Goal: Task Accomplishment & Management: Manage account settings

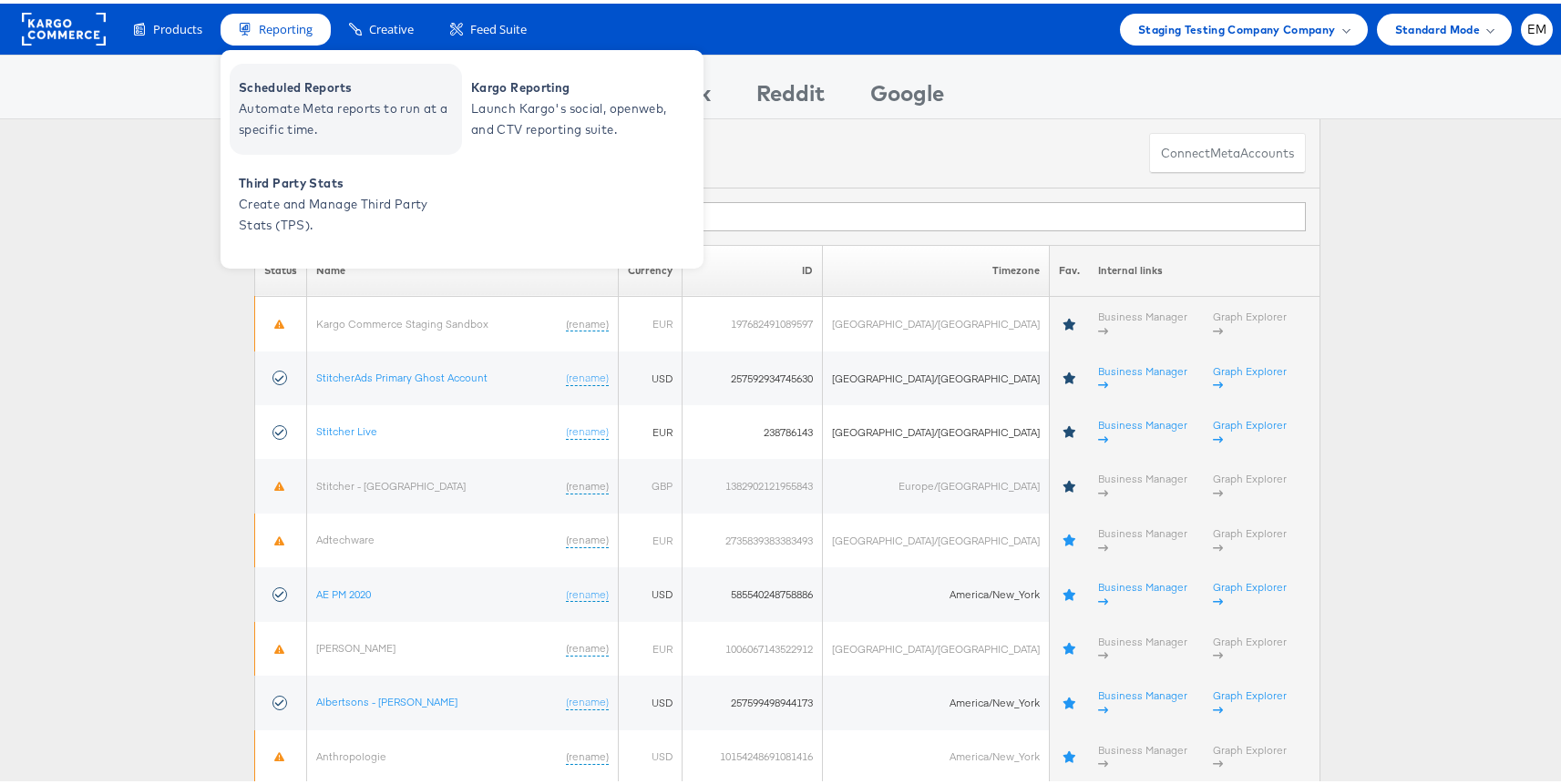
click at [298, 107] on span "Automate Meta reports to run at a specific time." at bounding box center [348, 115] width 218 height 42
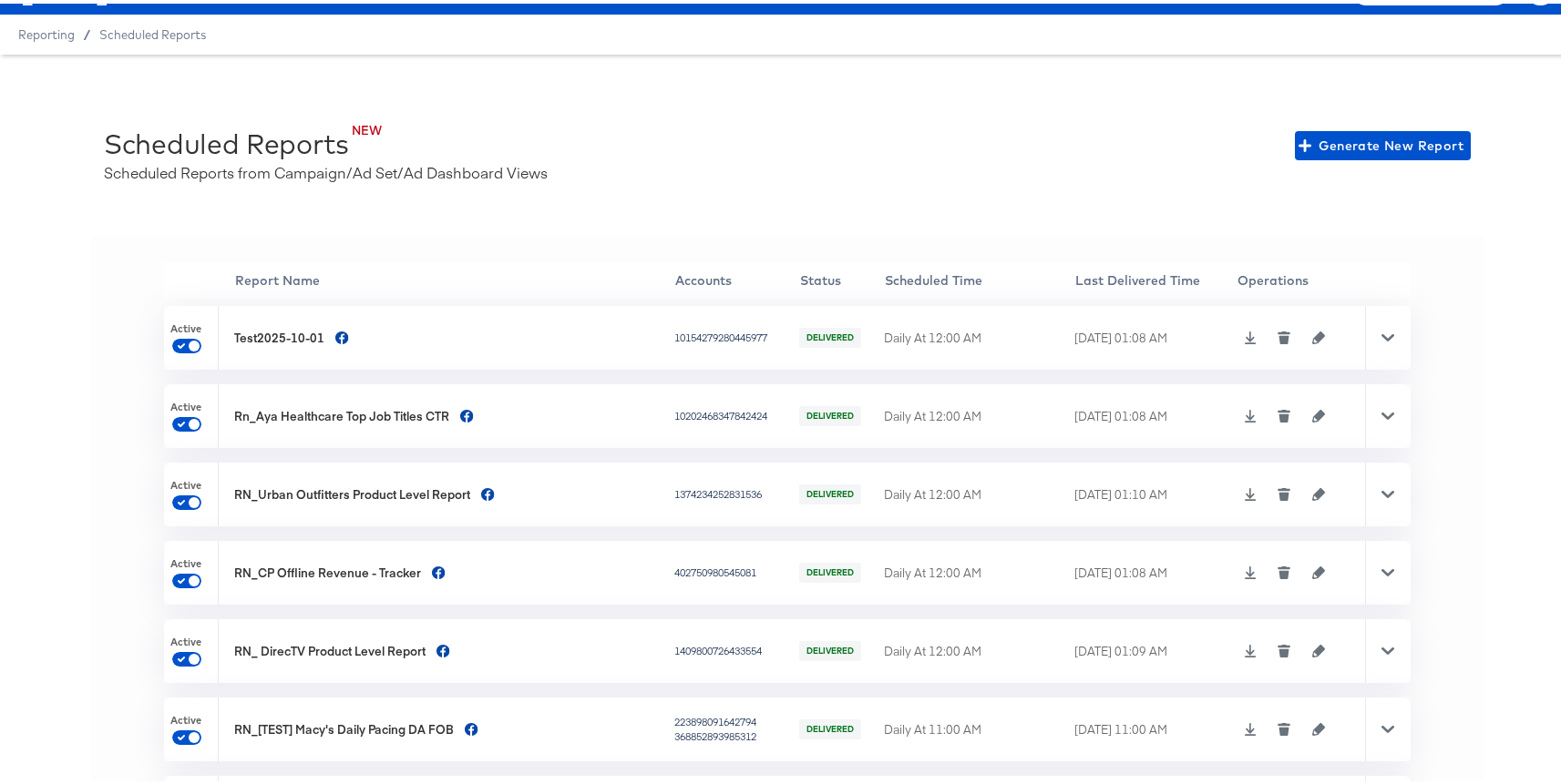
click at [1365, 330] on div at bounding box center [1388, 333] width 46 height 63
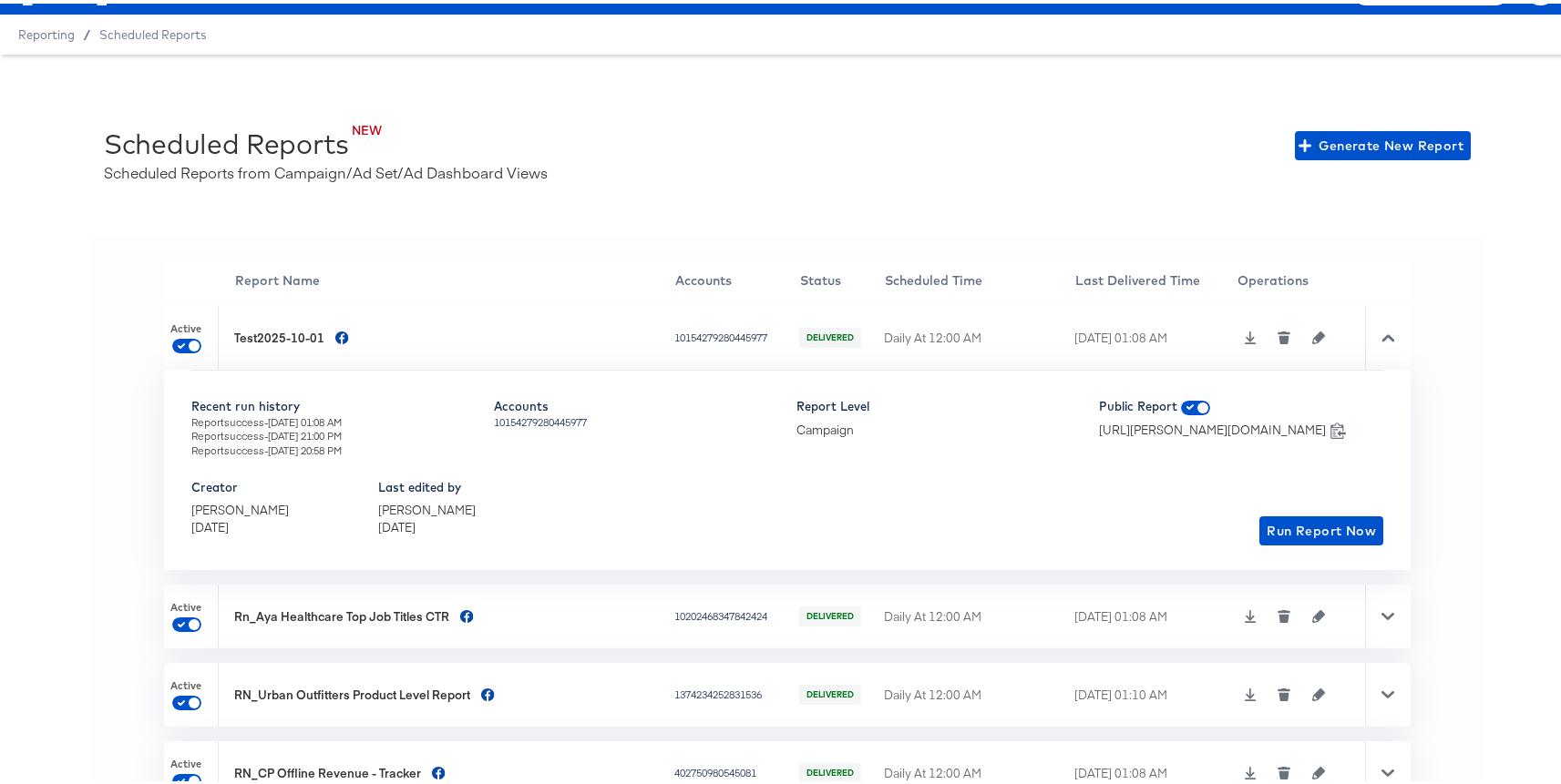
click at [1277, 344] on td at bounding box center [1301, 333] width 129 height 63
click at [1313, 328] on icon "button" at bounding box center [1318, 334] width 13 height 13
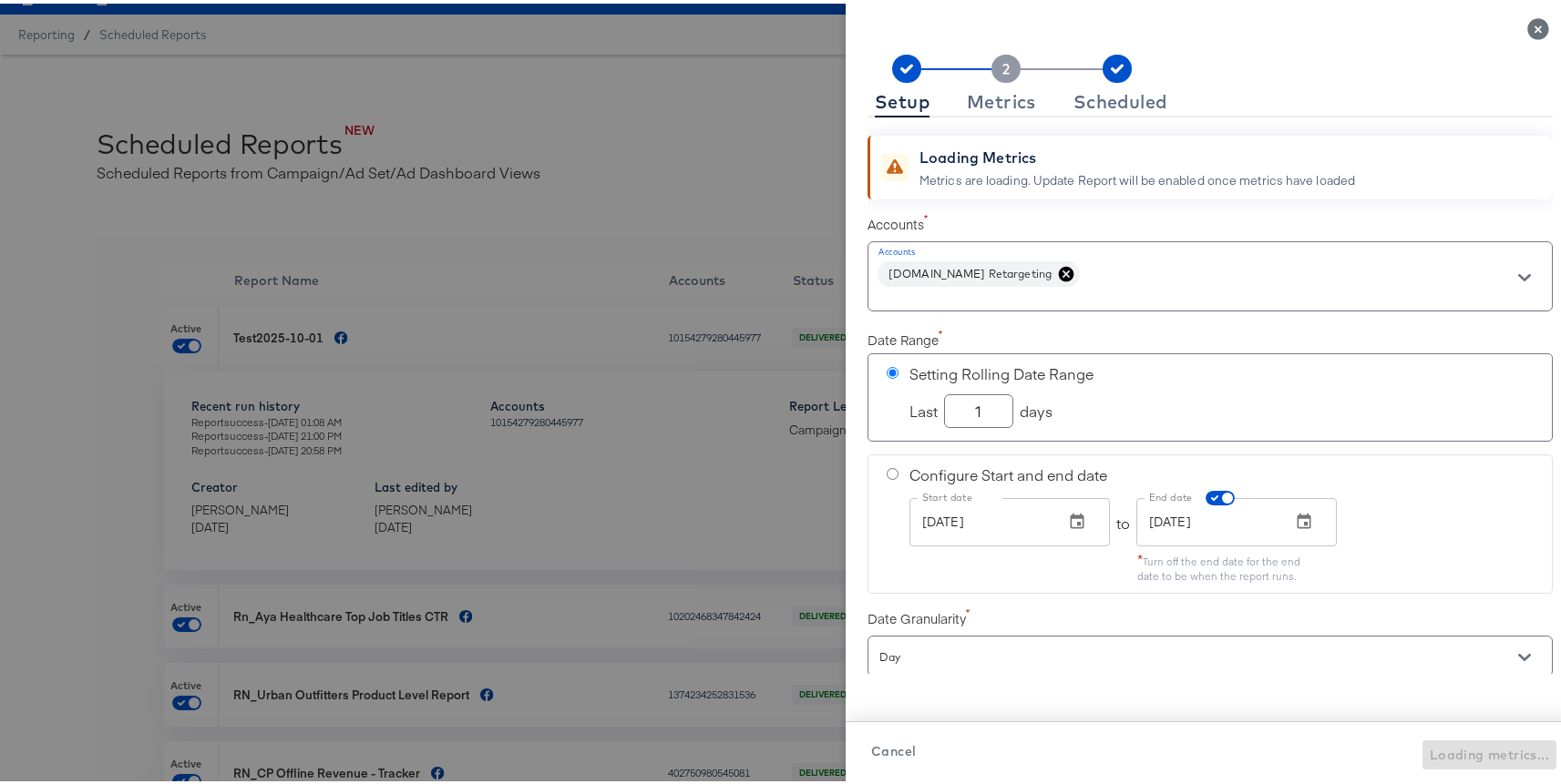
checkbox input "true"
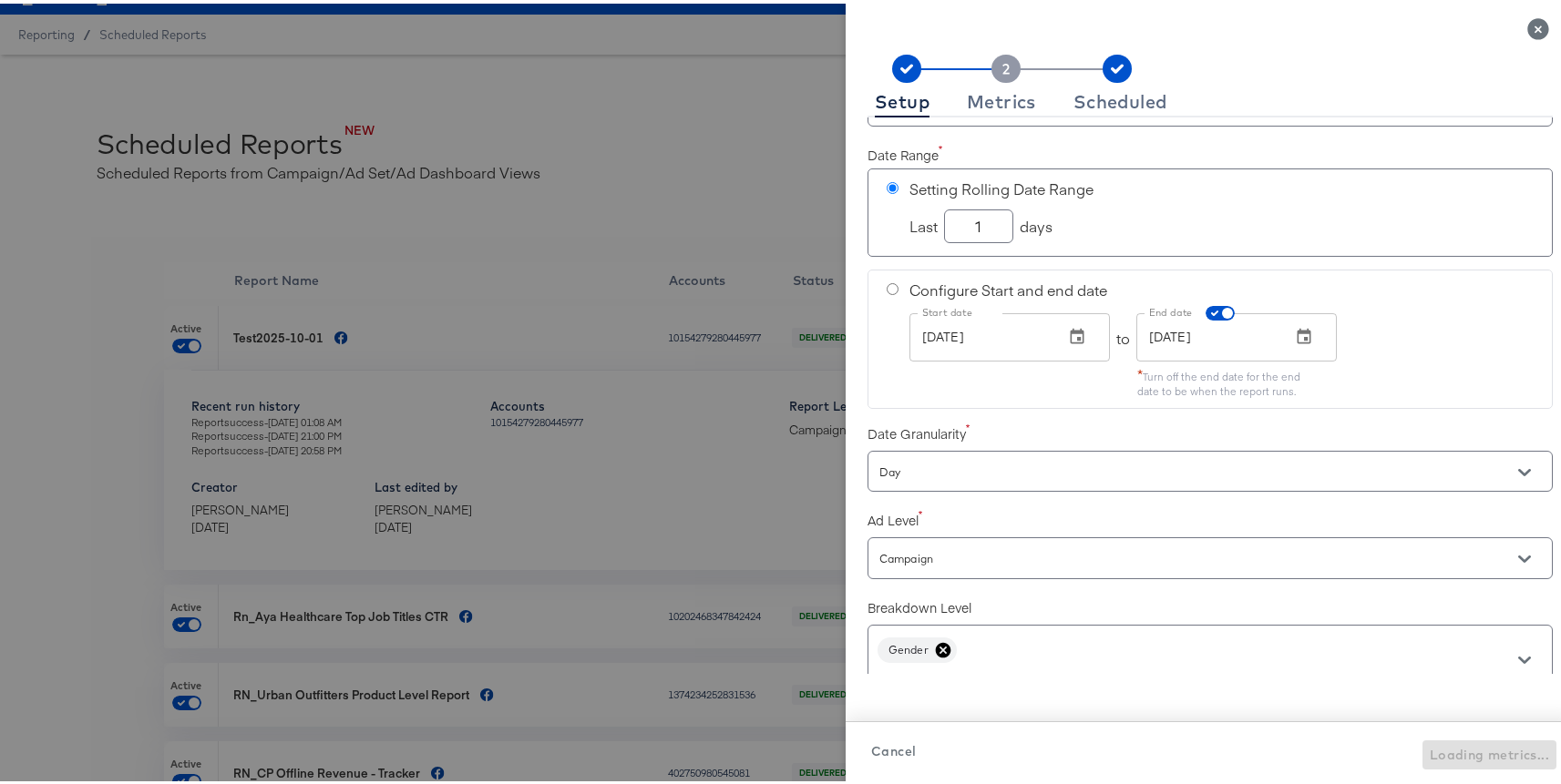
scroll to position [158, 0]
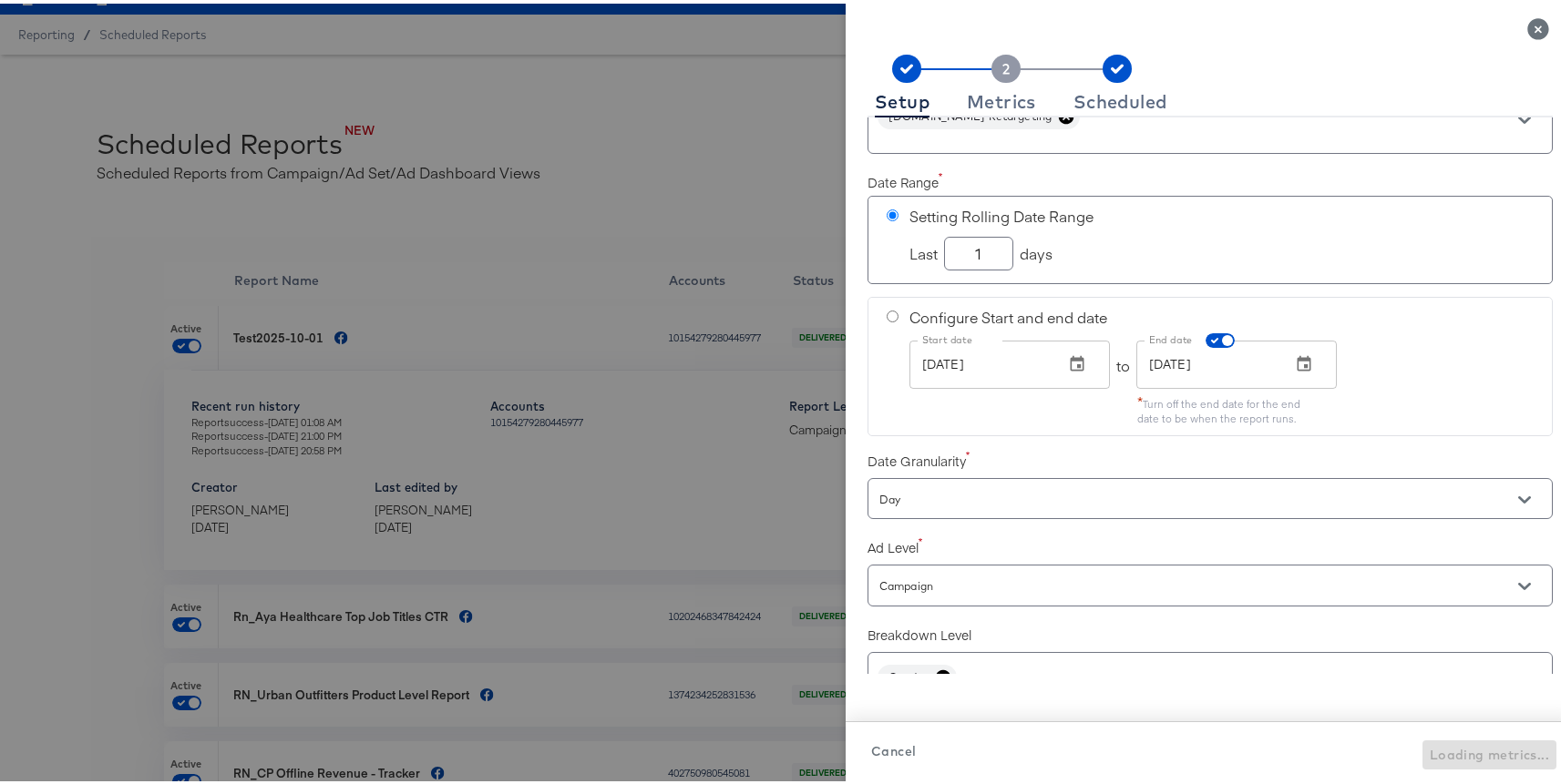
click at [890, 756] on span "Cancel" at bounding box center [894, 747] width 45 height 22
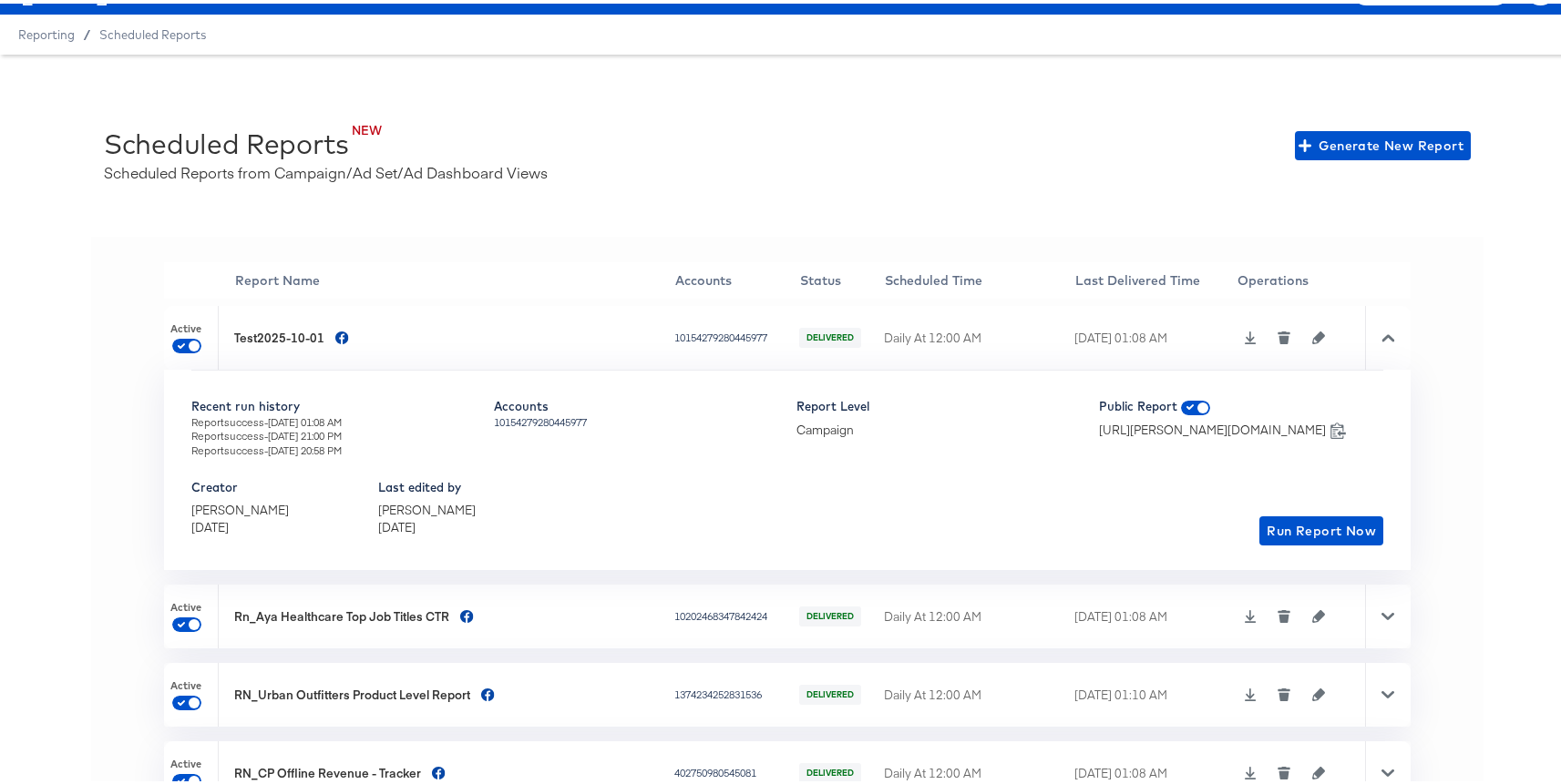
click at [1237, 325] on td at bounding box center [1301, 333] width 129 height 63
click at [1243, 336] on icon at bounding box center [1249, 334] width 13 height 13
click at [1382, 334] on icon at bounding box center [1388, 334] width 13 height 13
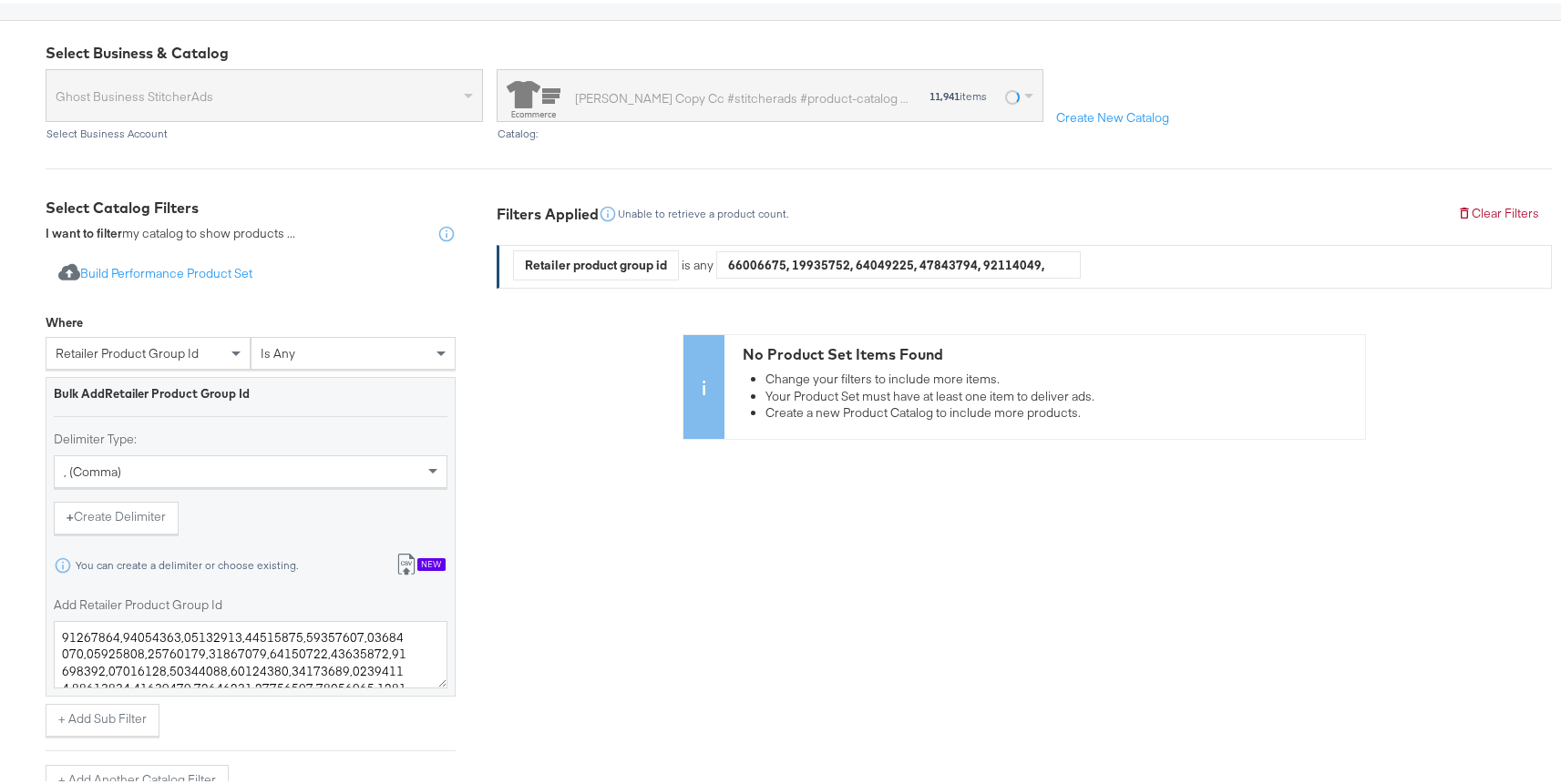
scroll to position [117, 0]
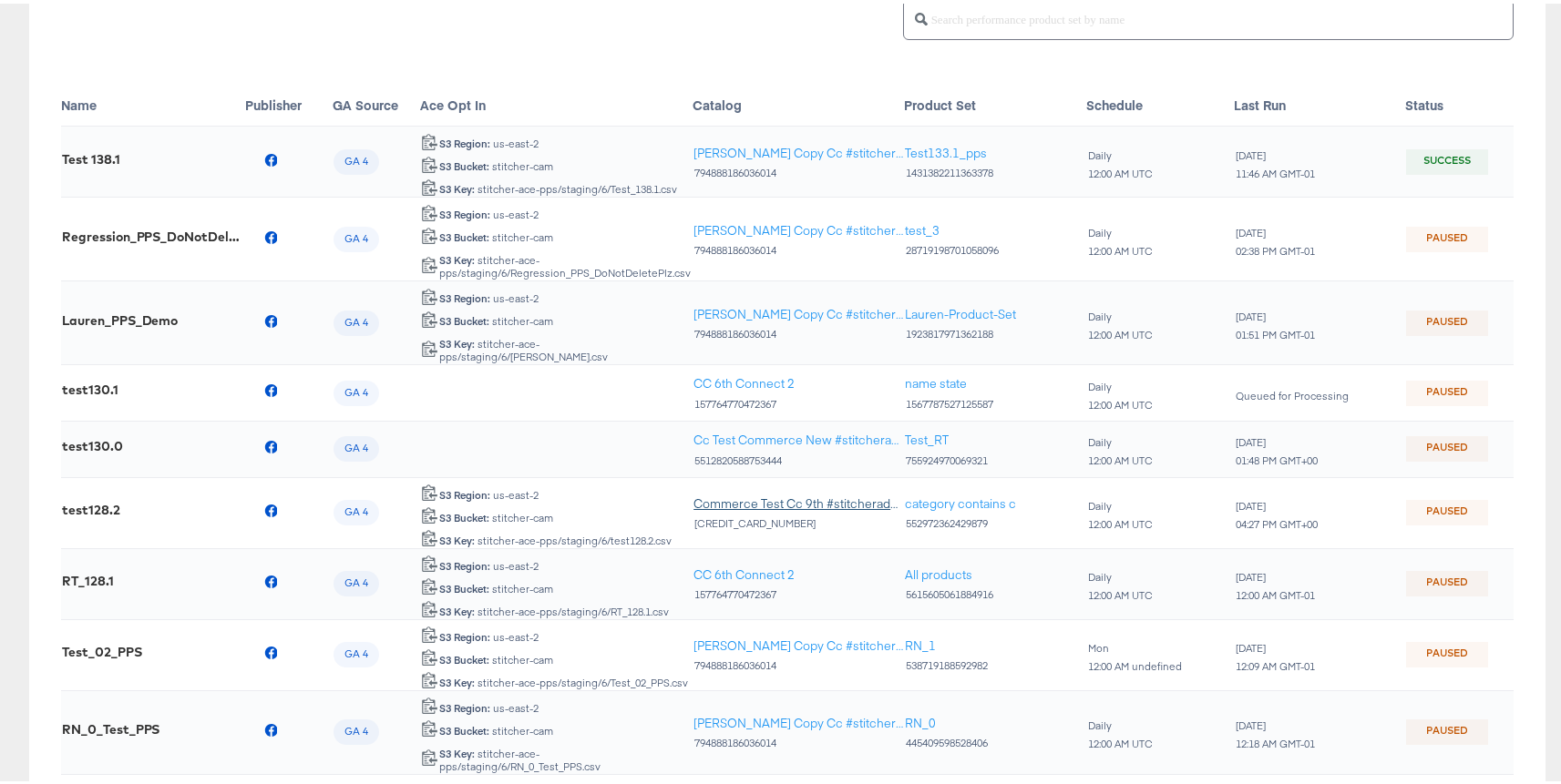
scroll to position [510, 0]
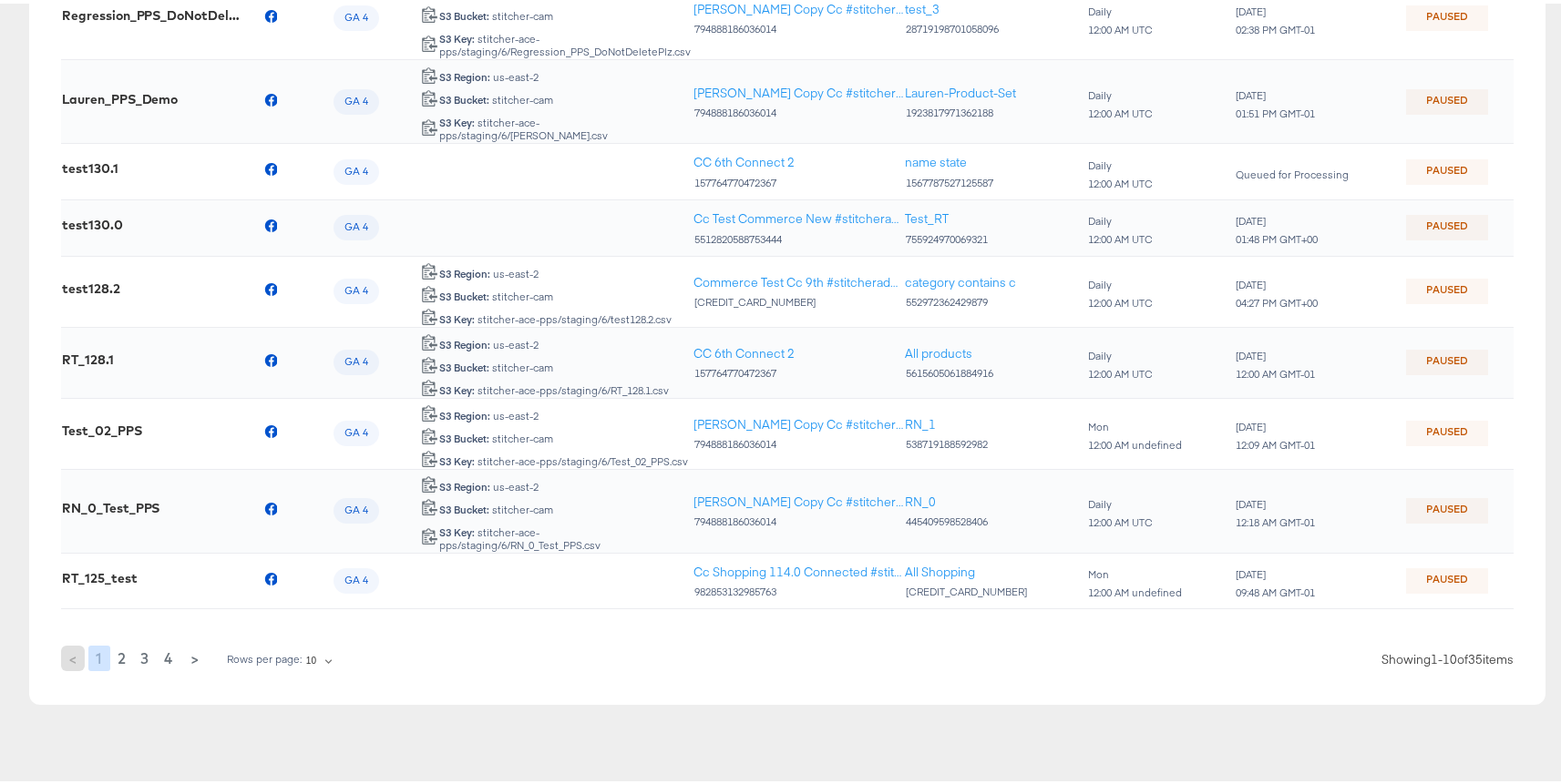
click at [118, 642] on span "2" at bounding box center [122, 654] width 8 height 25
checkbox input "false"
checkbox input "true"
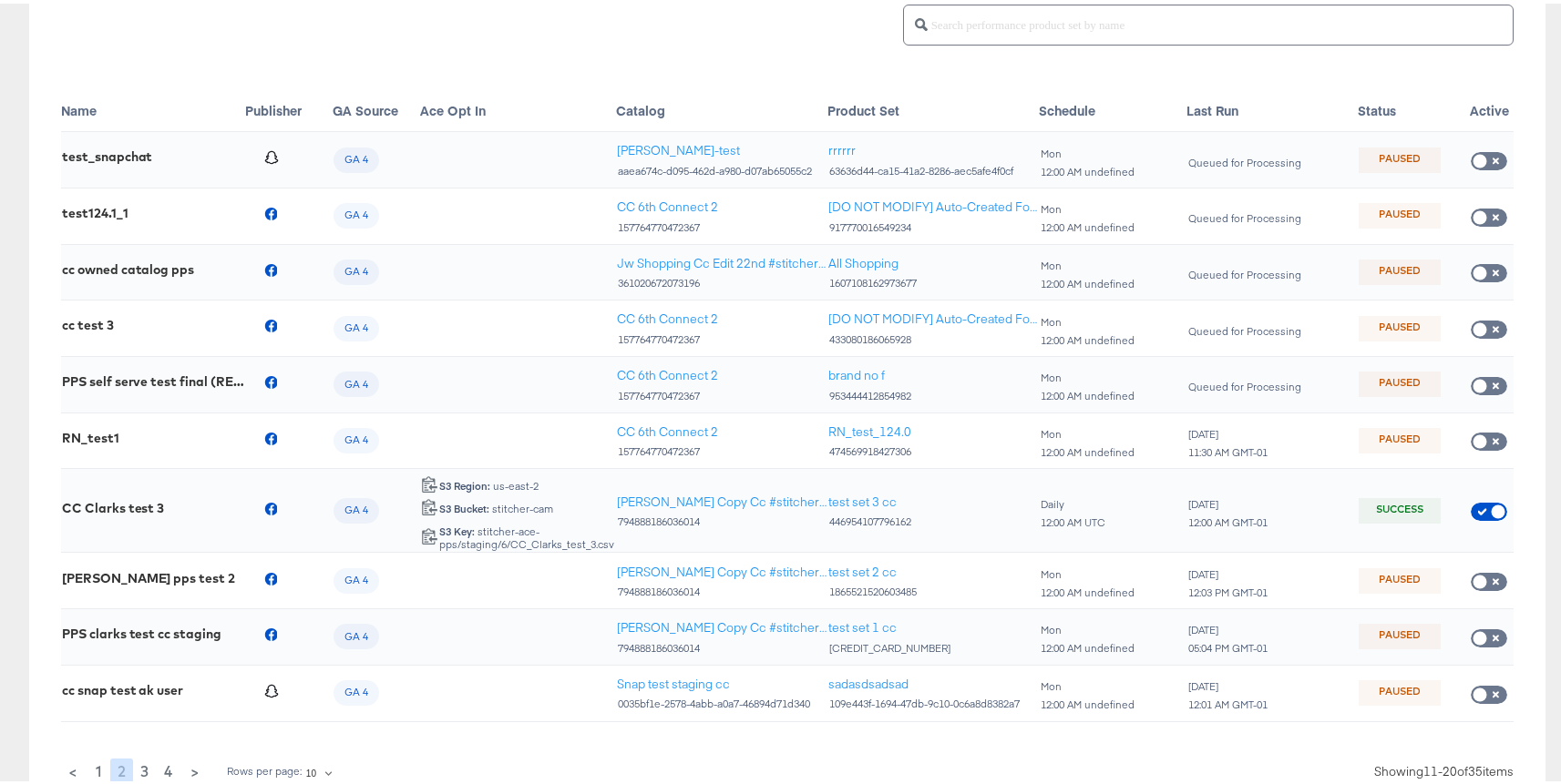
scroll to position [340, 0]
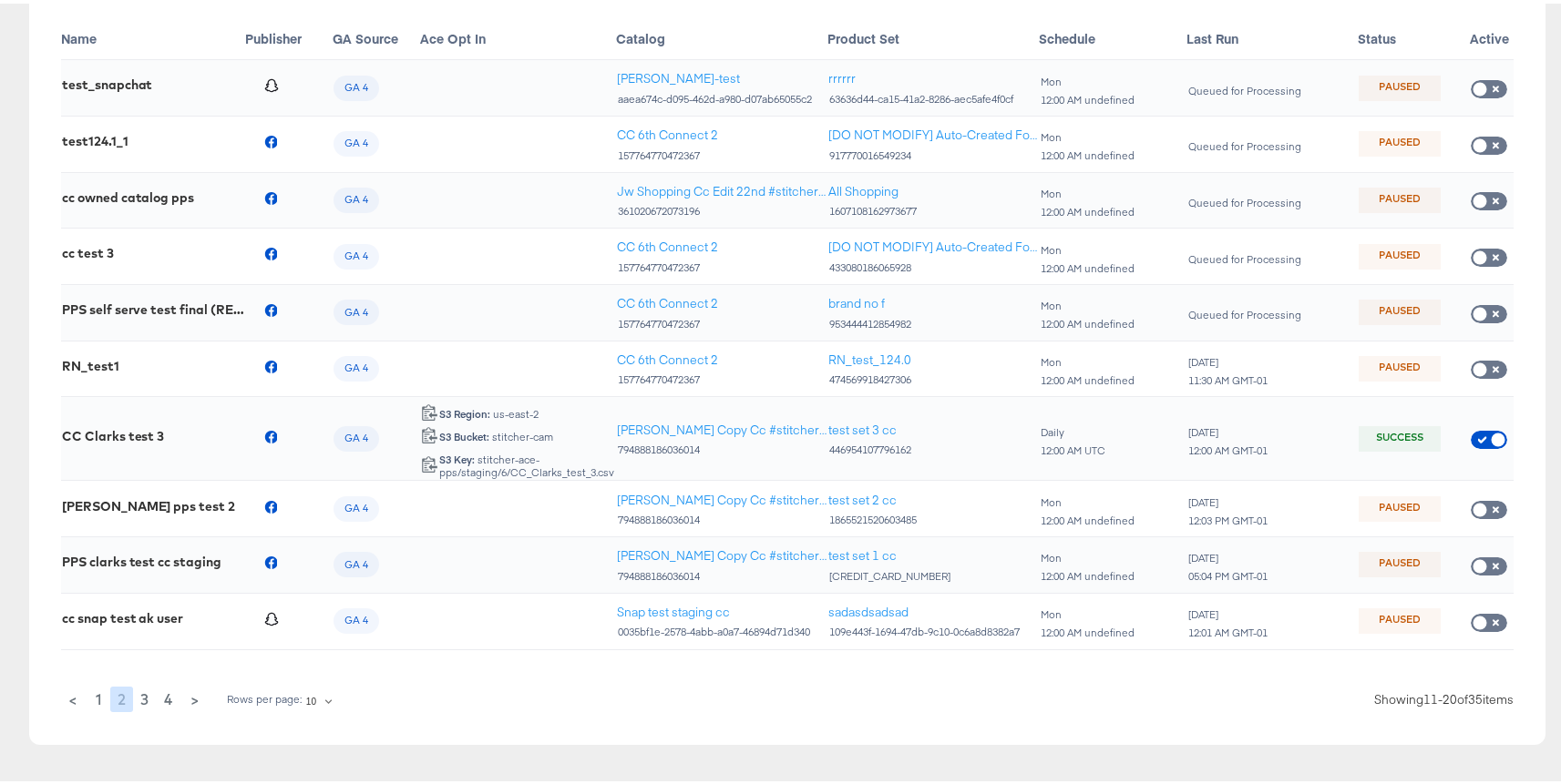
click at [145, 698] on span "3" at bounding box center [144, 695] width 8 height 25
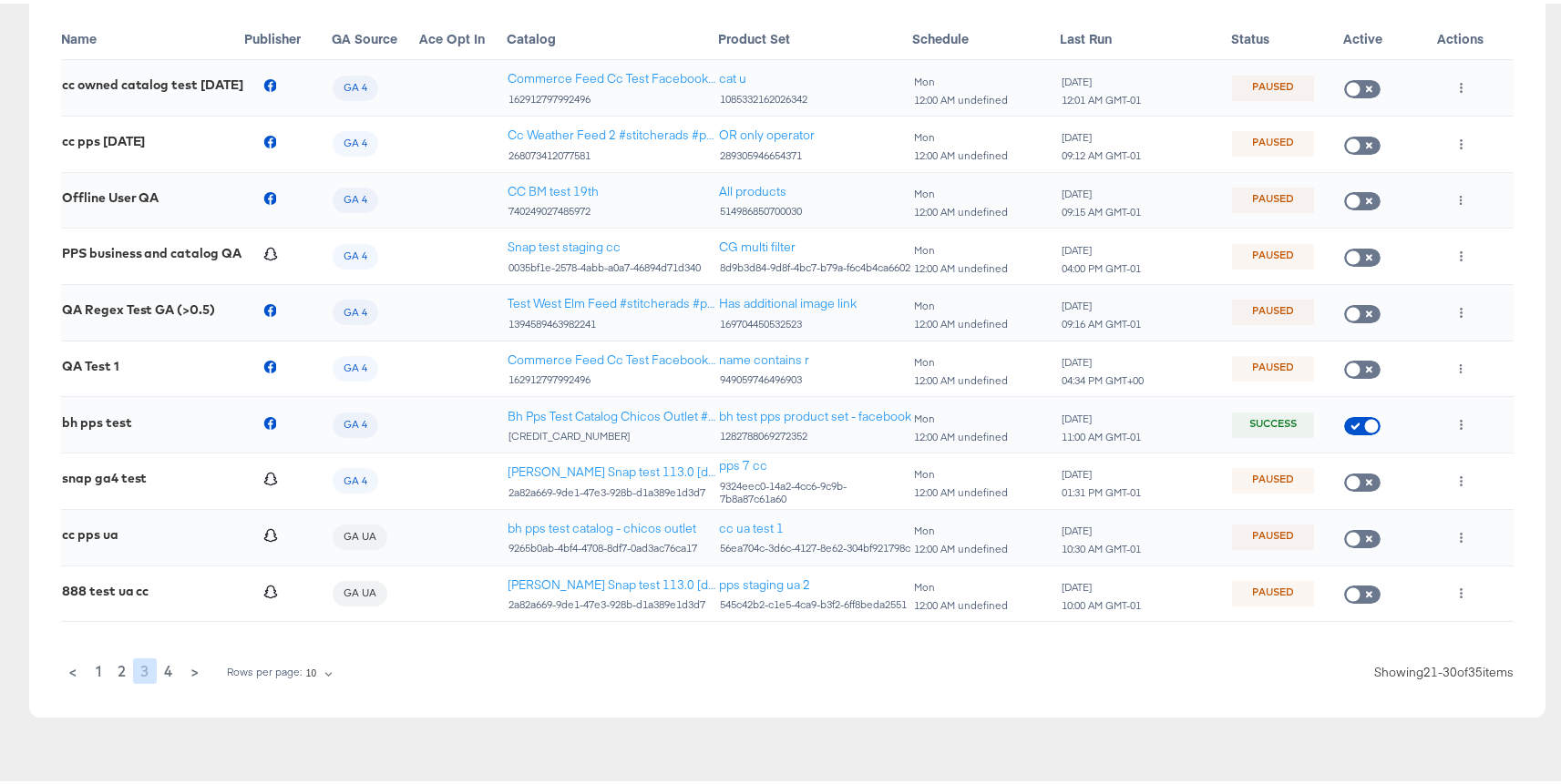
click at [99, 670] on span "1" at bounding box center [98, 667] width 7 height 25
checkbox input "true"
checkbox input "false"
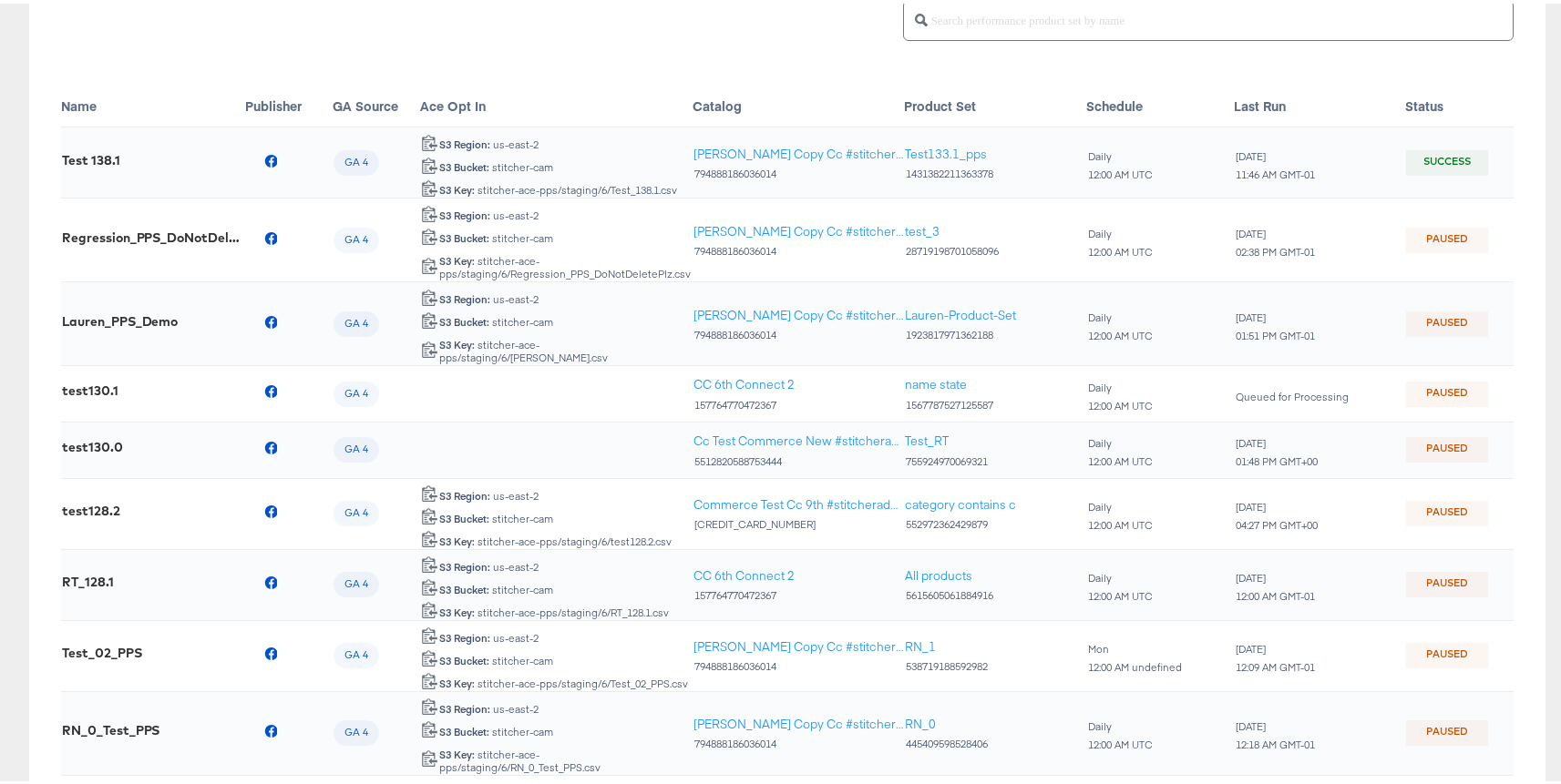
scroll to position [194, 0]
